Goal: Information Seeking & Learning: Learn about a topic

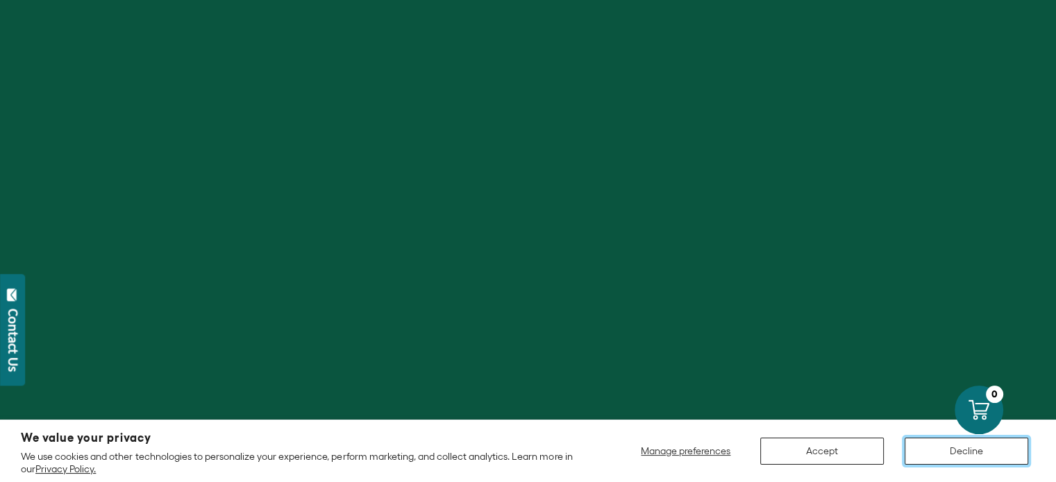
click at [922, 446] on button "Decline" at bounding box center [966, 451] width 124 height 27
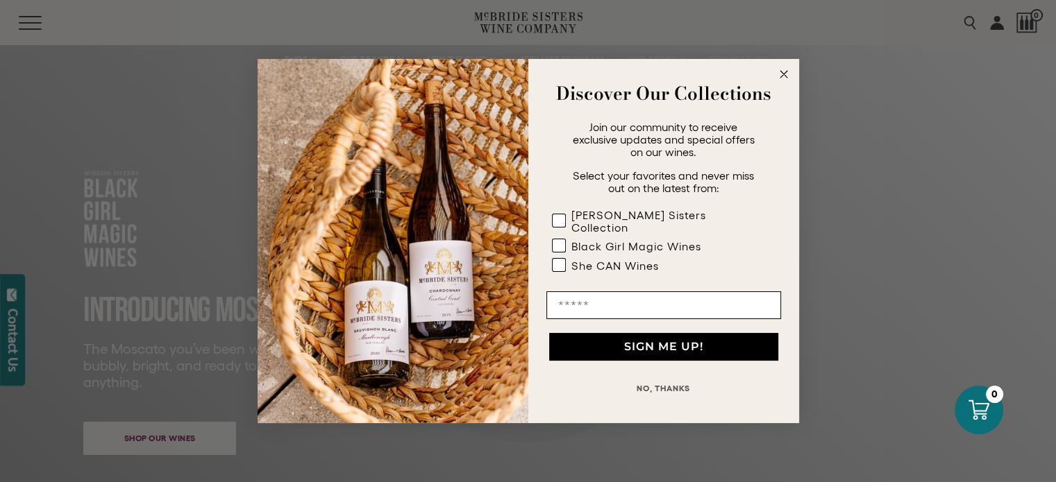
click at [780, 78] on icon "Close dialog" at bounding box center [783, 74] width 7 height 7
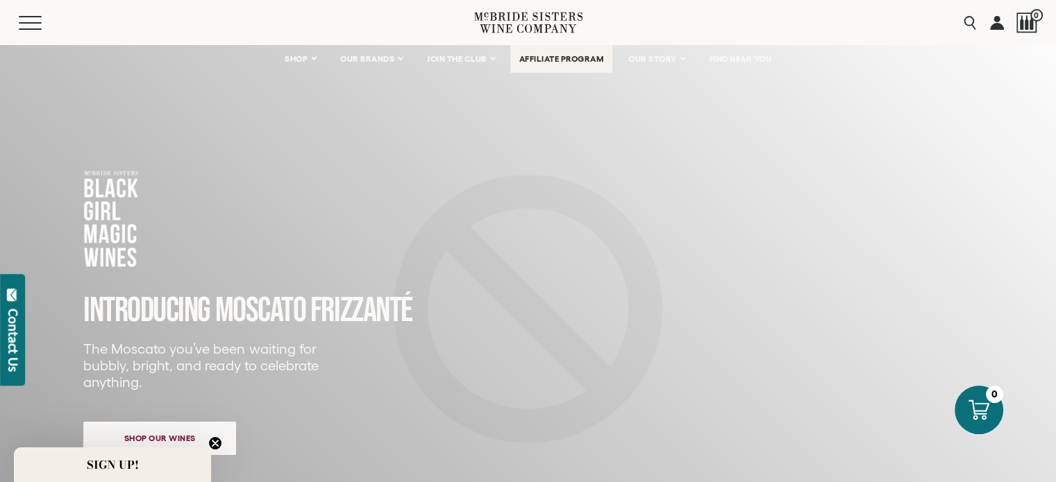
click at [591, 64] on span "AFFILIATE PROGRAM" at bounding box center [561, 59] width 85 height 10
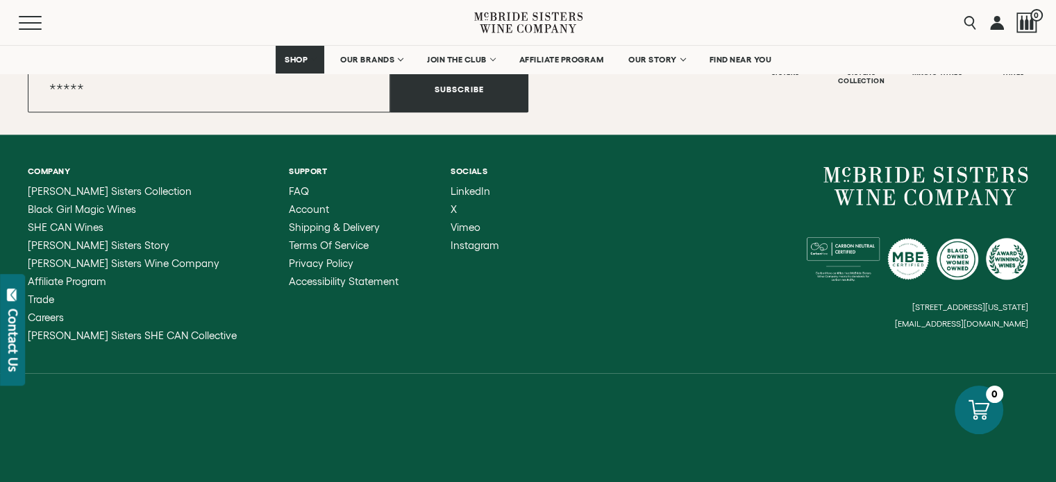
scroll to position [1862, 0]
click at [1002, 70] on div "She Can Wines" at bounding box center [1013, 61] width 72 height 17
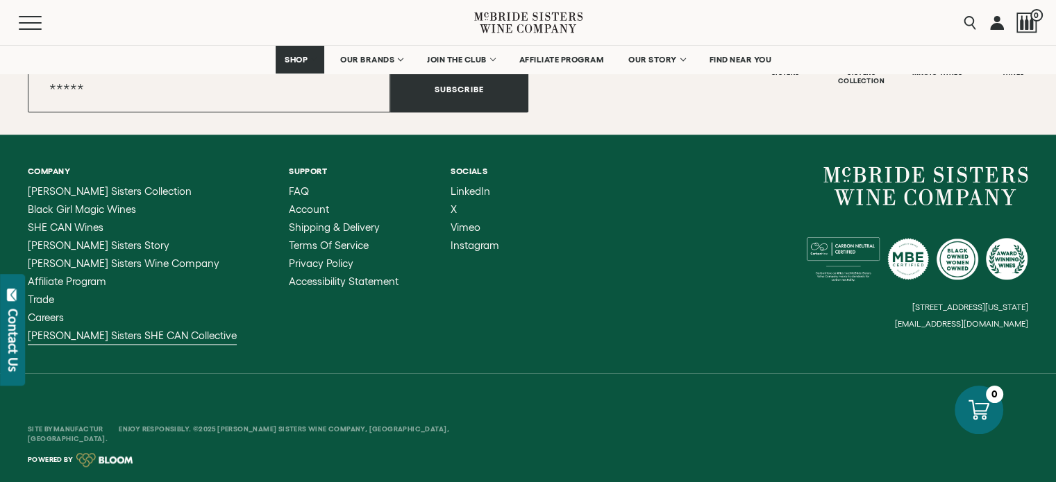
click at [178, 341] on span "[PERSON_NAME] Sisters SHE CAN Collective" at bounding box center [132, 336] width 209 height 12
